Goal: Task Accomplishment & Management: Complete application form

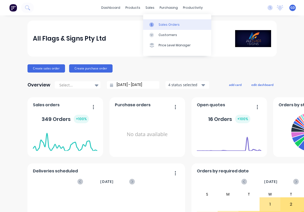
click at [165, 24] on div "Sales Orders" at bounding box center [169, 24] width 21 height 5
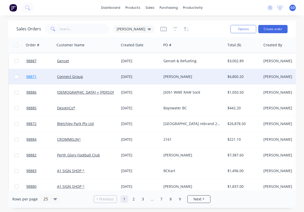
click at [34, 77] on span "98871" at bounding box center [31, 76] width 10 height 5
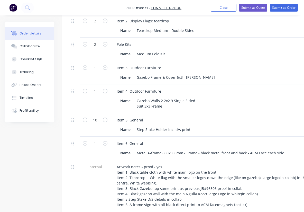
scroll to position [147, 0]
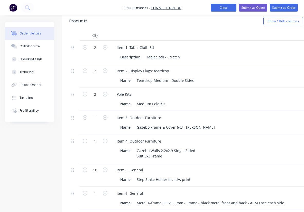
click at [227, 10] on button "Close" at bounding box center [224, 8] width 26 height 8
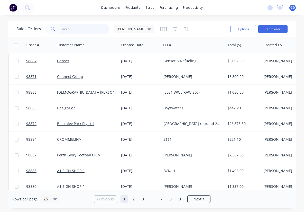
click at [71, 31] on input "text" at bounding box center [85, 29] width 50 height 10
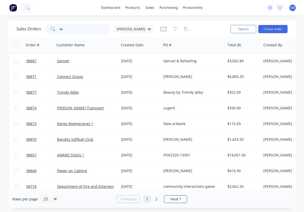
type input "t"
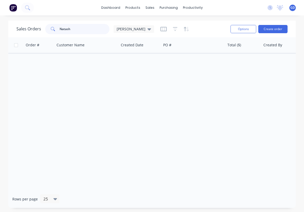
type input "[PERSON_NAME]"
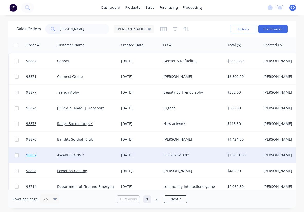
click at [31, 156] on span "98857" at bounding box center [31, 155] width 10 height 5
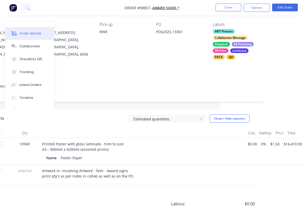
scroll to position [42, 83]
click at [227, 8] on button "Close" at bounding box center [229, 8] width 26 height 8
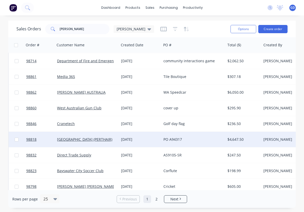
scroll to position [126, 0]
click at [34, 141] on span "98818" at bounding box center [31, 139] width 10 height 5
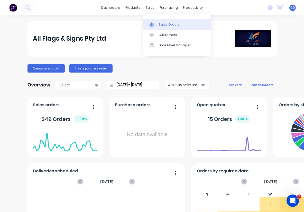
click at [162, 23] on div "Sales Orders" at bounding box center [169, 24] width 21 height 5
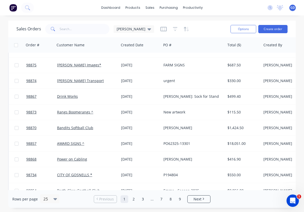
scroll to position [247, 0]
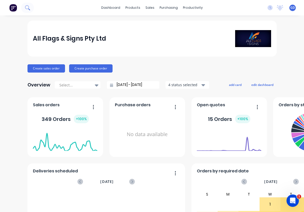
click at [28, 9] on icon at bounding box center [29, 9] width 2 height 2
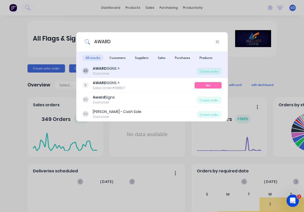
type input "AWARD"
click at [107, 70] on div "AWARD SIGNS ^" at bounding box center [106, 68] width 27 height 5
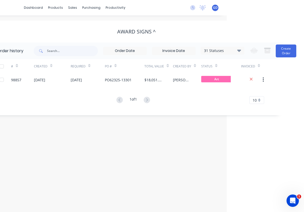
scroll to position [0, 77]
click at [239, 52] on icon at bounding box center [239, 50] width 4 height 6
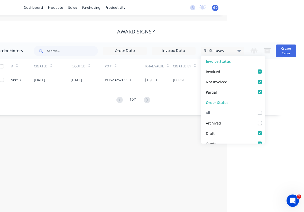
click at [265, 110] on label at bounding box center [265, 110] width 0 height 0
click at [265, 112] on input "checkbox" at bounding box center [267, 112] width 4 height 5
checkbox input "true"
click at [50, 113] on div "Order history 32 Statuses Invoice Status Invoiced Not Invoiced Partial Order St…" at bounding box center [136, 78] width 294 height 73
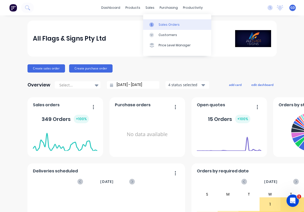
click at [166, 27] on link "Sales Orders" at bounding box center [177, 24] width 68 height 10
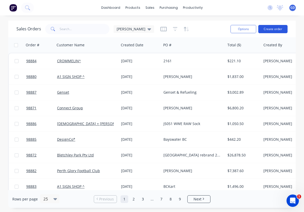
click at [275, 29] on button "Create order" at bounding box center [273, 29] width 29 height 8
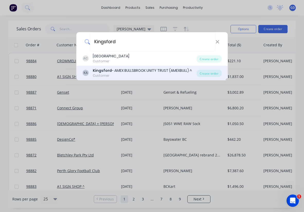
type input "Kingsford"
click at [152, 72] on div "Kingsford - AMEX BULLSBROOK UNITY TRUST (AMEXBULL) ^" at bounding box center [142, 70] width 99 height 5
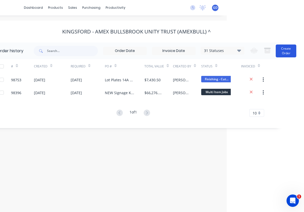
scroll to position [0, 77]
click at [287, 55] on button "Create Order" at bounding box center [286, 51] width 21 height 13
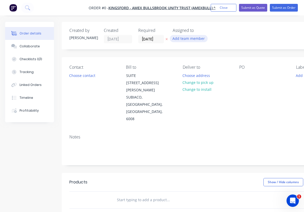
click at [194, 39] on button "Add team member" at bounding box center [189, 38] width 38 height 7
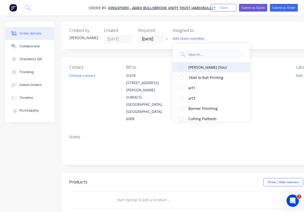
click at [182, 66] on div at bounding box center [181, 67] width 10 height 10
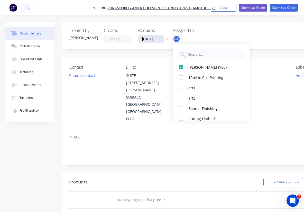
click at [150, 38] on div "Order details Collaborate Checklists 0/0 Tracking Linked Orders Timeline Profit…" at bounding box center [179, 181] width 358 height 318
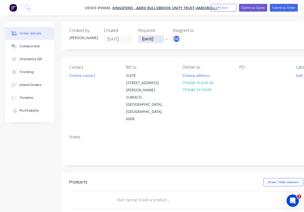
click at [150, 38] on input "13/10/25" at bounding box center [151, 39] width 25 height 8
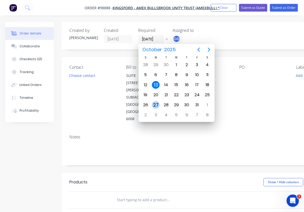
click at [157, 104] on div "27" at bounding box center [156, 105] width 8 height 8
type input "27/10/25"
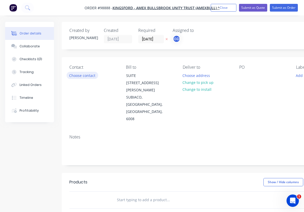
click at [81, 75] on button "Choose contact" at bounding box center [83, 75] width 32 height 7
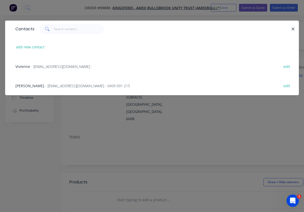
click at [26, 86] on span "Laura Pugh" at bounding box center [29, 85] width 29 height 5
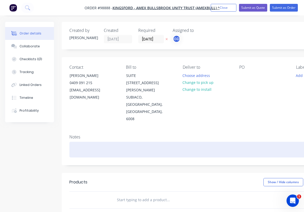
click at [76, 142] on div at bounding box center [206, 150] width 275 height 16
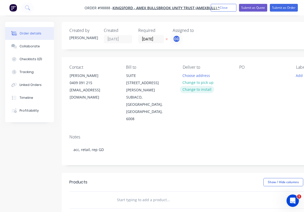
click at [198, 89] on button "Change to install" at bounding box center [197, 89] width 34 height 7
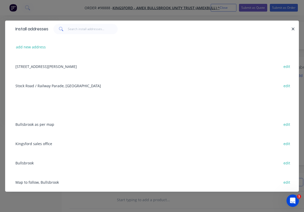
click at [27, 162] on div "Bullsbrook edit" at bounding box center [152, 162] width 279 height 19
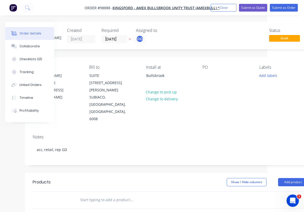
scroll to position [0, 38]
click at [207, 76] on div at bounding box center [205, 75] width 8 height 7
click at [225, 108] on div "Contact Laura Pugh 0409 091 215 lpugh@okeland.com.au Bill to SUITE 5 LEVEL 1/43…" at bounding box center [169, 93] width 291 height 73
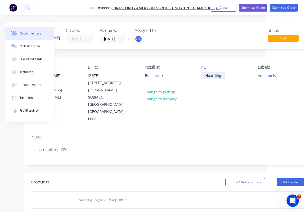
click at [223, 77] on div "Hoarding" at bounding box center [213, 75] width 24 height 7
click at [269, 77] on button "Add labels" at bounding box center [267, 75] width 24 height 7
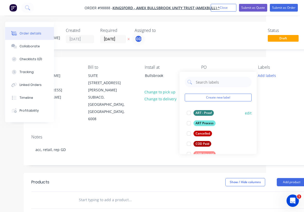
click at [210, 112] on div "ART - Proof" at bounding box center [204, 113] width 20 height 6
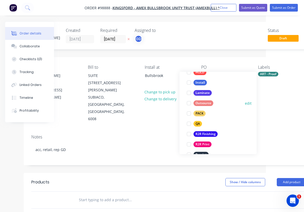
scroll to position [180, 0]
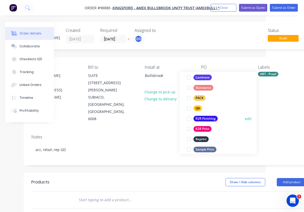
click at [205, 117] on div "R2R Finishing" at bounding box center [206, 119] width 24 height 6
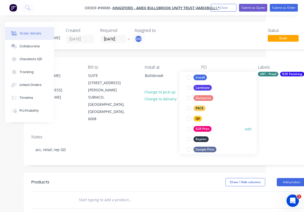
click at [205, 128] on div "R2R Print" at bounding box center [203, 129] width 18 height 6
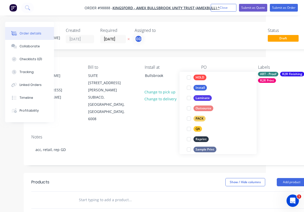
click at [152, 135] on div "Notes" at bounding box center [168, 137] width 275 height 5
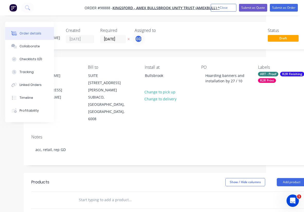
click at [268, 81] on div "R2R Print" at bounding box center [267, 80] width 18 height 5
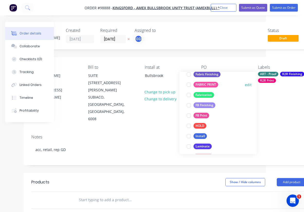
scroll to position [139, 0]
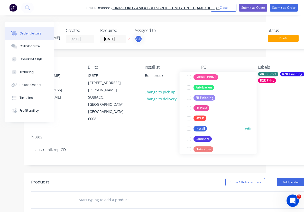
click at [190, 127] on div at bounding box center [189, 128] width 10 height 10
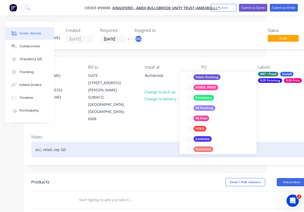
click at [149, 142] on div "acc, retail, rep GD" at bounding box center [168, 150] width 275 height 16
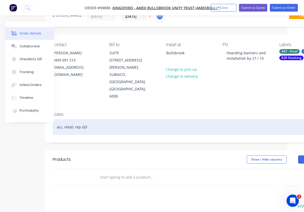
scroll to position [24, 17]
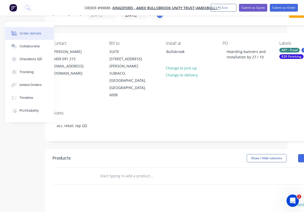
click at [107, 171] on input "text" at bounding box center [151, 176] width 103 height 10
type input "F"
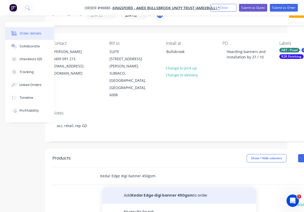
type input "Kedar Edge digi banner 450gsm"
click at [156, 187] on button "Add Kedar Edge digi banner 450gsm to order" at bounding box center [179, 195] width 154 height 16
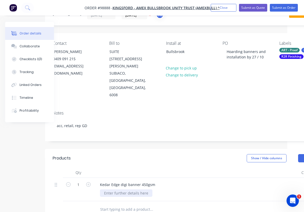
click at [127, 189] on div at bounding box center [126, 192] width 52 height 7
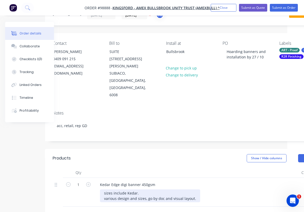
scroll to position [24, 42]
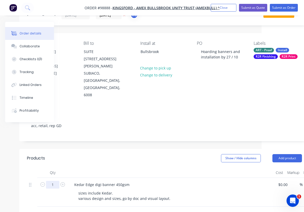
click at [56, 181] on input "1" at bounding box center [52, 185] width 13 height 8
type input "86"
click at [107, 167] on div at bounding box center [171, 172] width 206 height 10
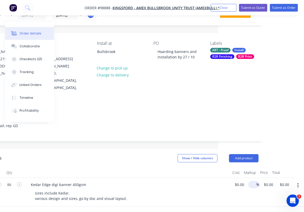
scroll to position [24, 86]
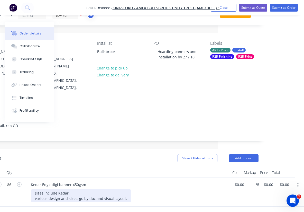
click at [124, 189] on div "sizes include Kedar. various design and sizes, go by doc and visual layout." at bounding box center [81, 195] width 100 height 13
click at [35, 189] on div "sizes include Kedar. various design and sizes, go by doc and visual layout. 640…" at bounding box center [81, 198] width 100 height 18
click at [78, 189] on div "sizes include Kedar. various design and sizes, go by doc and visual layout. tot…" at bounding box center [81, 198] width 100 height 18
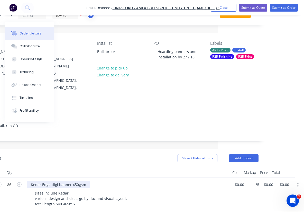
click at [31, 181] on div "Kedar Edge digi banner 450gsm" at bounding box center [59, 184] width 64 height 7
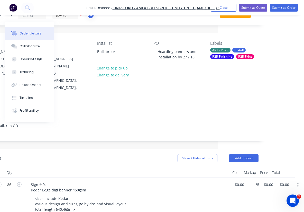
click at [94, 167] on div at bounding box center [128, 172] width 206 height 10
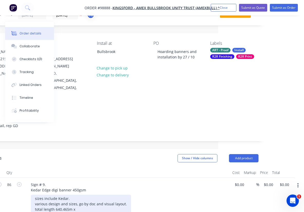
click at [80, 195] on div "sizes include Kedar. various design and sizes, go by doc and visual layout. tot…" at bounding box center [81, 204] width 100 height 18
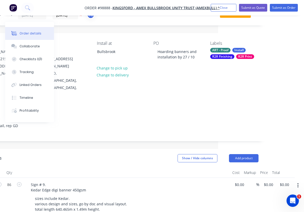
click at [120, 149] on header "Products Show / Hide columns Add product" at bounding box center [121, 158] width 291 height 19
click at [285, 181] on input "0.00" at bounding box center [286, 184] width 12 height 7
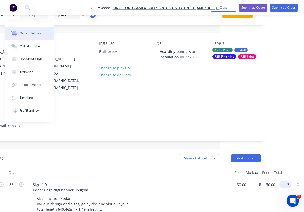
scroll to position [24, 80]
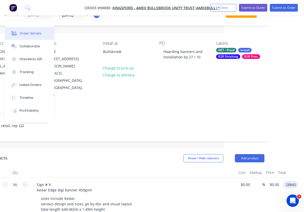
type input "28845"
type input "$335.407"
type input "$28,845.00"
click at [219, 195] on div "sizes include Kedar. various design and sizes, go by doc and visual layout. tot…" at bounding box center [136, 204] width 198 height 18
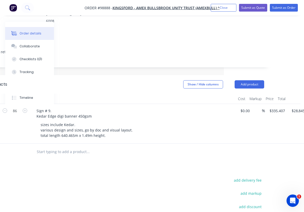
scroll to position [98, 79]
click at [69, 147] on input "text" at bounding box center [89, 152] width 103 height 10
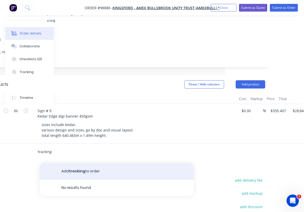
type input "tracking"
click at [84, 163] on button "Add tracking to order" at bounding box center [117, 171] width 154 height 16
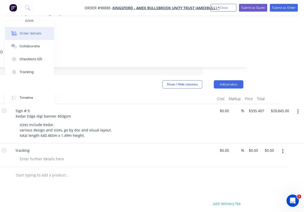
scroll to position [98, 101]
click at [271, 147] on input "0.00" at bounding box center [270, 150] width 12 height 7
type input "$5,300.00"
click at [238, 167] on div at bounding box center [105, 175] width 275 height 17
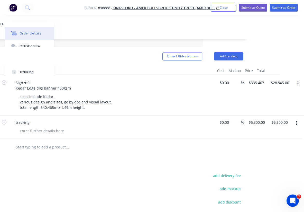
scroll to position [125, 101]
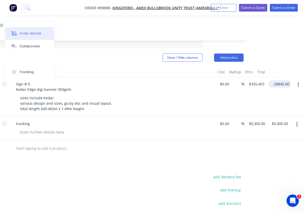
click at [278, 80] on input "28845.00" at bounding box center [281, 83] width 21 height 7
type input "25000"
type input "$290.6977"
type input "$25,000.00"
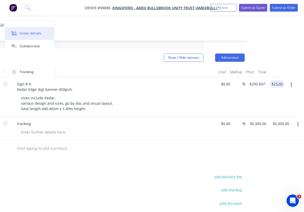
click at [195, 140] on div at bounding box center [103, 148] width 185 height 17
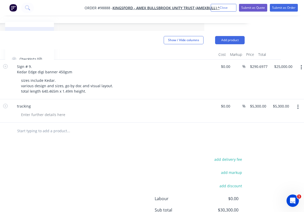
scroll to position [146, 100]
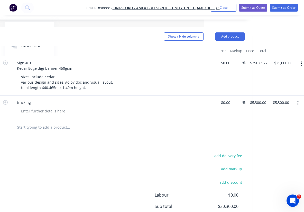
click at [42, 122] on input "text" at bounding box center [68, 127] width 103 height 10
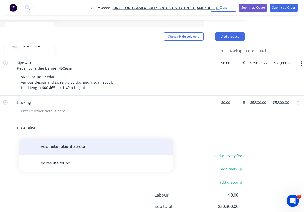
type input "installation"
click at [69, 139] on button "Add installation to order" at bounding box center [96, 147] width 154 height 16
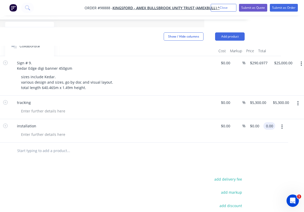
click at [273, 122] on input "0.00" at bounding box center [271, 125] width 10 height 7
type input "3500"
type input "$3,500.00"
click at [195, 143] on div at bounding box center [103, 151] width 185 height 17
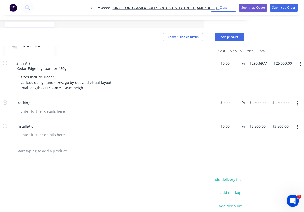
scroll to position [145, 100]
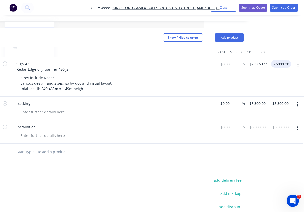
click at [281, 60] on input "25000.00" at bounding box center [282, 63] width 18 height 7
type input "26600"
type input "$309.3023"
type input "$26,600.00"
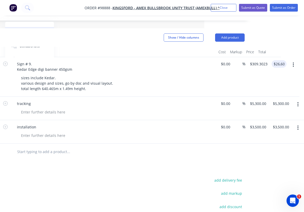
click at [191, 141] on div "Products Show / Hide columns Add product Qty Cost Markup Price Total 86 Sign # …" at bounding box center [107, 155] width 291 height 255
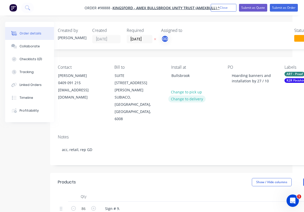
scroll to position [0, 12]
drag, startPoint x: 82, startPoint y: 7, endPoint x: 111, endPoint y: 9, distance: 28.9
click at [111, 9] on nav "Order #98888 - Kingsford - AMEX BULLSBROOK UNITY TRUST (AMEXBULL) ^ Add product…" at bounding box center [152, 7] width 304 height 15
copy span "Order #98888"
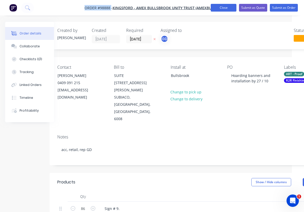
click at [228, 7] on button "Close" at bounding box center [224, 8] width 26 height 8
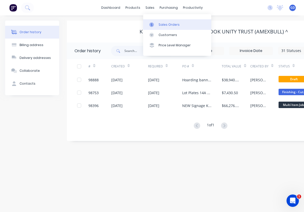
click at [162, 24] on div "Sales Orders" at bounding box center [169, 24] width 21 height 5
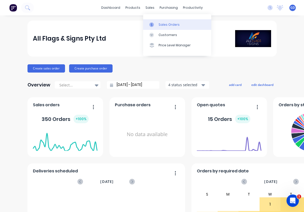
click at [161, 24] on div "Sales Orders" at bounding box center [169, 24] width 21 height 5
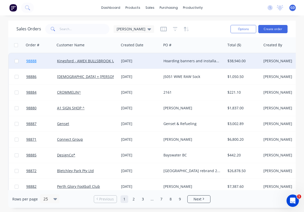
click at [32, 61] on span "98888" at bounding box center [31, 60] width 10 height 5
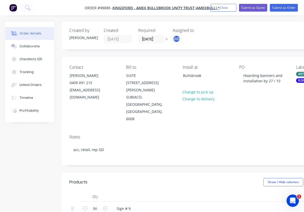
type input "$309.3023"
type input "$26,600.00"
type input "$5,300.00"
type input "$3,500.00"
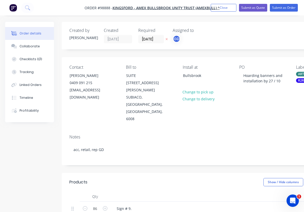
type input "$3,500.00"
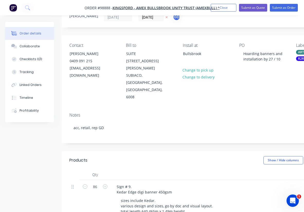
scroll to position [26, 0]
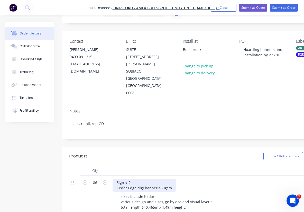
click at [134, 179] on div "Sign # 9. Kedar Edge digi banner 450gsm" at bounding box center [145, 185] width 64 height 13
paste div
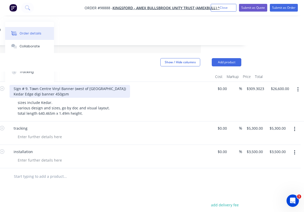
scroll to position [131, 103]
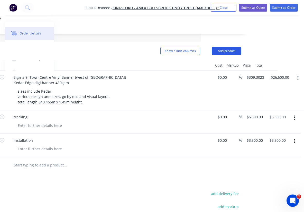
click at [230, 47] on button "Add product" at bounding box center [227, 51] width 30 height 8
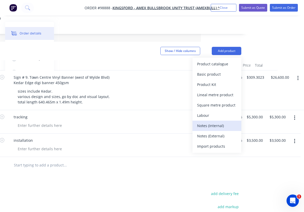
click at [213, 122] on div "Notes (Internal)" at bounding box center [217, 125] width 40 height 7
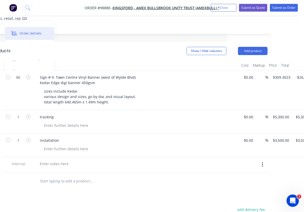
scroll to position [131, 59]
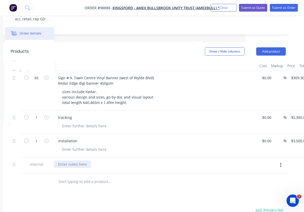
click at [73, 161] on div at bounding box center [72, 164] width 37 height 7
paste div
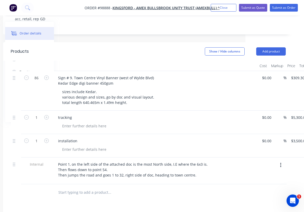
click at [144, 187] on input "text" at bounding box center [109, 192] width 103 height 10
click at [267, 47] on button "Add product" at bounding box center [271, 51] width 30 height 8
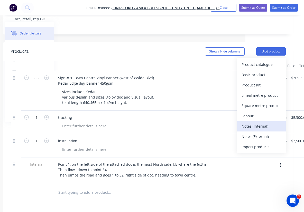
click at [259, 122] on div "Notes (Internal)" at bounding box center [262, 125] width 40 height 7
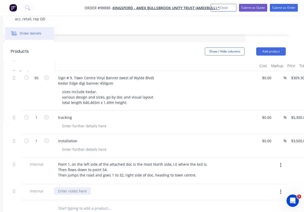
click at [74, 187] on div at bounding box center [72, 190] width 37 height 7
click at [153, 134] on div "installation" at bounding box center [155, 145] width 206 height 23
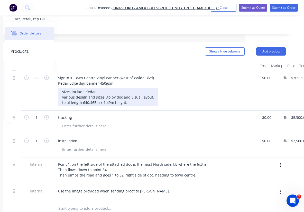
scroll to position [131, 0]
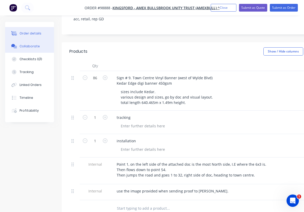
click at [29, 46] on div "Collaborate" at bounding box center [30, 46] width 20 height 5
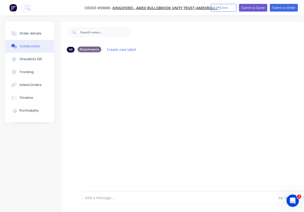
click at [86, 50] on div "Attachments" at bounding box center [90, 50] width 24 height 6
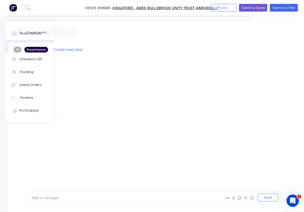
scroll to position [0, 53]
click at [247, 198] on icon "button" at bounding box center [246, 197] width 3 height 3
click at [249, 197] on button "button" at bounding box center [246, 197] width 6 height 6
click at [246, 199] on icon "button" at bounding box center [246, 198] width 3 height 4
click at [181, 128] on div at bounding box center [153, 124] width 291 height 134
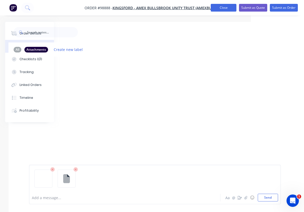
click at [222, 10] on button "Close" at bounding box center [224, 8] width 26 height 8
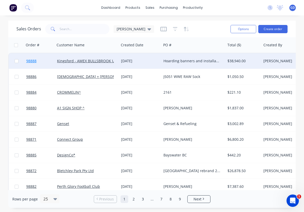
click at [36, 62] on span "98888" at bounding box center [31, 60] width 10 height 5
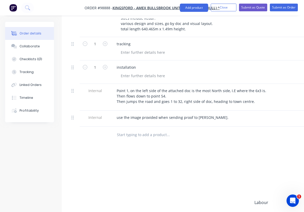
scroll to position [203, 0]
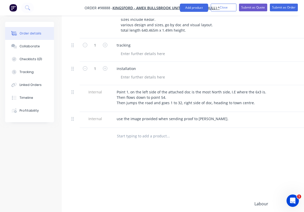
click at [114, 132] on div "Products Show / Hide columns Add product Qty Cost Markup Price Total 86 Sign # …" at bounding box center [207, 119] width 291 height 298
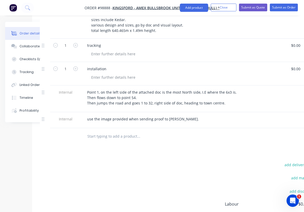
scroll to position [203, 30]
click at [182, 115] on div "use the image provided when sending proof to Laura." at bounding box center [183, 118] width 202 height 7
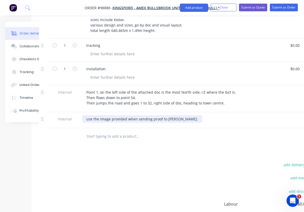
click at [179, 115] on div "use the image provided when sending proof to Laura." at bounding box center [142, 118] width 120 height 7
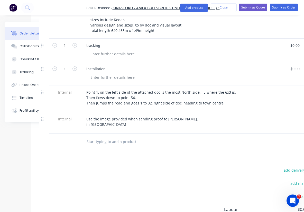
click at [187, 130] on div "Products Show / Hide columns Add product Qty Cost Markup Price Total 86 Sign # …" at bounding box center [176, 122] width 291 height 304
click at [223, 10] on button "Close" at bounding box center [224, 8] width 26 height 8
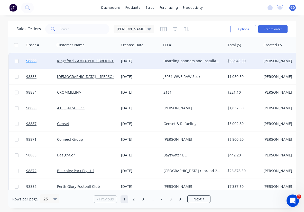
click at [33, 62] on span "98888" at bounding box center [31, 60] width 10 height 5
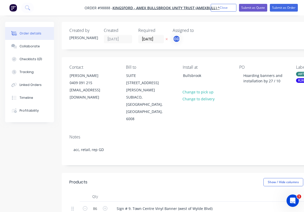
type input "$309.3023"
type input "$26,600.00"
type input "$5,300.00"
type input "$3,500.00"
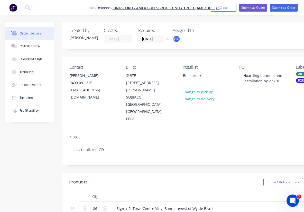
type input "$3,500.00"
drag, startPoint x: 81, startPoint y: 5, endPoint x: 110, endPoint y: 10, distance: 28.7
click at [110, 10] on nav "Order #98888 - Kingsford - AMEX BULLSBROOK UNITY TRUST (AMEXBULL) ^ Add product…" at bounding box center [152, 7] width 304 height 15
copy span "Order #98888"
click at [224, 8] on button "Close" at bounding box center [224, 8] width 26 height 8
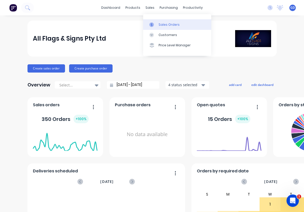
click at [164, 26] on div "Sales Orders" at bounding box center [169, 24] width 21 height 5
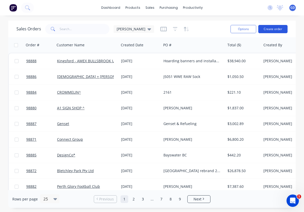
click at [270, 31] on button "Create order" at bounding box center [273, 29] width 29 height 8
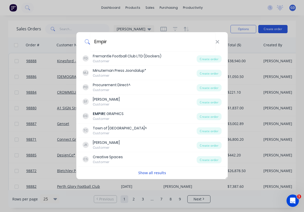
type input "Empire"
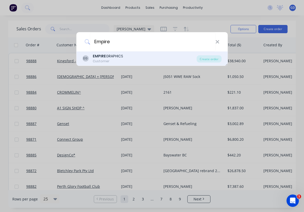
click at [112, 58] on div "EMPIRE GRAPHICS" at bounding box center [108, 56] width 30 height 5
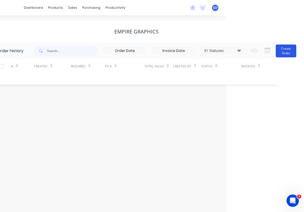
scroll to position [0, 77]
click at [285, 53] on button "Create Order" at bounding box center [286, 51] width 21 height 13
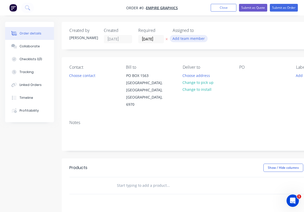
click at [185, 38] on button "Add team member" at bounding box center [189, 38] width 38 height 7
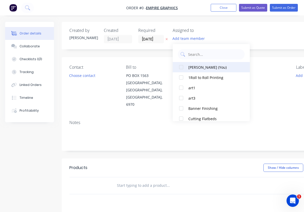
click at [181, 65] on div at bounding box center [181, 67] width 10 height 10
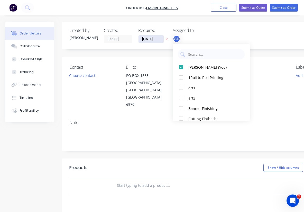
click at [146, 37] on div "Order details Collaborate Checklists 0/0 Tracking Linked Orders Timeline Profit…" at bounding box center [179, 174] width 358 height 304
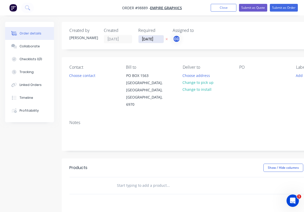
click at [146, 37] on input "[DATE]" at bounding box center [151, 39] width 25 height 8
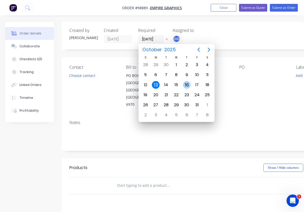
click at [186, 85] on div "16" at bounding box center [187, 85] width 8 height 8
type input "[DATE]"
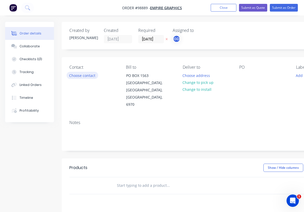
click at [81, 74] on button "Choose contact" at bounding box center [83, 75] width 32 height 7
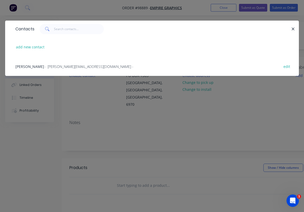
drag, startPoint x: 31, startPoint y: 66, endPoint x: 47, endPoint y: 74, distance: 17.4
click at [31, 66] on span "[PERSON_NAME]" at bounding box center [29, 66] width 29 height 5
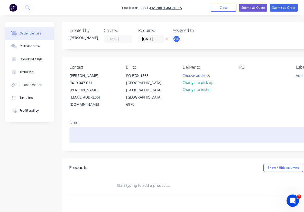
click at [82, 127] on div at bounding box center [206, 135] width 275 height 16
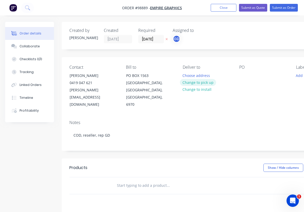
click at [198, 85] on button "Change to pick up" at bounding box center [198, 82] width 37 height 7
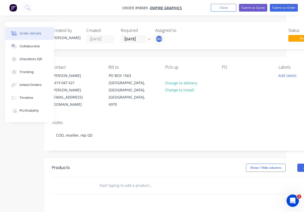
scroll to position [0, 18]
click at [226, 77] on div at bounding box center [226, 75] width 8 height 7
click at [229, 120] on div "Notes" at bounding box center [189, 122] width 275 height 5
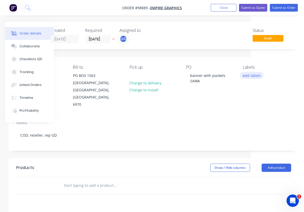
scroll to position [0, 53]
click at [248, 77] on button "Add labels" at bounding box center [252, 75] width 24 height 7
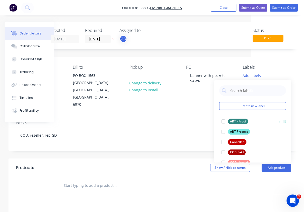
click at [240, 123] on div "ART - Proof" at bounding box center [238, 122] width 20 height 6
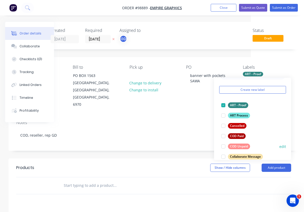
click at [244, 144] on div "COD Unpaid" at bounding box center [239, 147] width 22 height 6
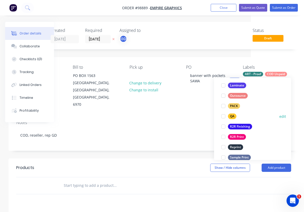
scroll to position [178, 0]
click at [242, 126] on div "R2R Finishing" at bounding box center [240, 126] width 24 height 6
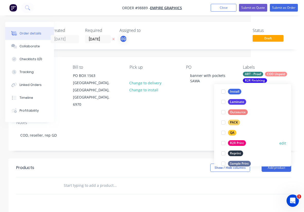
click at [239, 143] on div "R2R Print" at bounding box center [237, 143] width 18 height 6
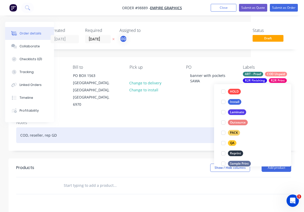
click at [174, 127] on div "COD, reseller, rep GD" at bounding box center [153, 135] width 275 height 16
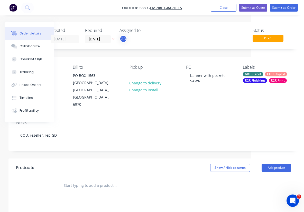
click at [81, 180] on input "text" at bounding box center [115, 185] width 103 height 10
paste input "610gsm. 8x1.2m. Eyelets all the way around and 50mm pole pockets on each short …"
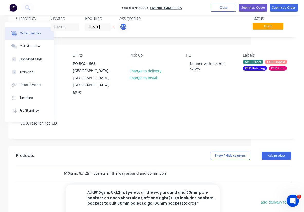
scroll to position [14, 53]
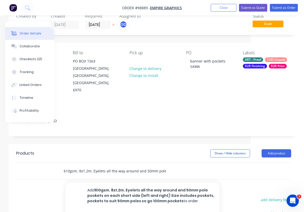
type input "610gsm. 8x1.2m. Eyelets all the way around and 50mm pole pockets on each short …"
click at [134, 186] on button "Add 610gsm. 8x1.2m. Eyelets all the way around and 50mm pole pockets on each sh…" at bounding box center [143, 195] width 154 height 26
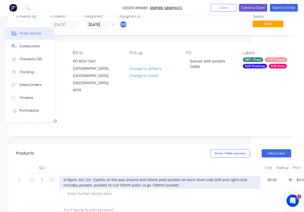
click at [80, 176] on div "610gsm. 8x1.2m. Eyelets all the way around and 50mm pole pockets on each short …" at bounding box center [160, 182] width 202 height 13
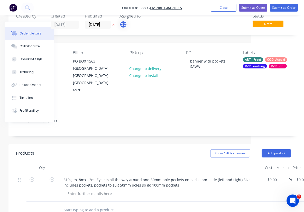
click at [114, 163] on div at bounding box center [160, 168] width 206 height 10
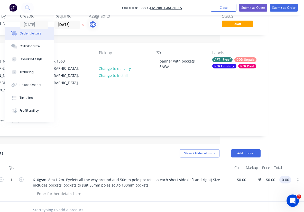
click at [287, 176] on input "0.00" at bounding box center [287, 179] width 10 height 7
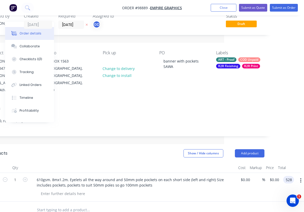
type input "528"
type input "$528.00"
click at [136, 163] on div at bounding box center [134, 168] width 206 height 10
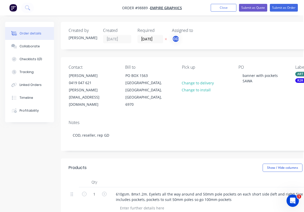
scroll to position [0, 0]
drag, startPoint x: 121, startPoint y: 6, endPoint x: 147, endPoint y: 8, distance: 26.8
click at [147, 8] on nav "Order #98889 - EMPIRE GRAPHICS Add product Close Submit as Quote Submit as Order" at bounding box center [152, 7] width 304 height 15
copy span "Order #98889"
click at [227, 7] on button "Close" at bounding box center [224, 8] width 26 height 8
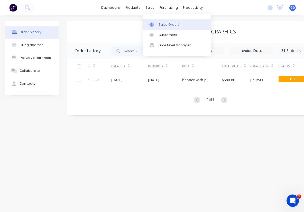
click at [161, 23] on div "Sales Orders" at bounding box center [169, 24] width 21 height 5
